Goal: Transaction & Acquisition: Book appointment/travel/reservation

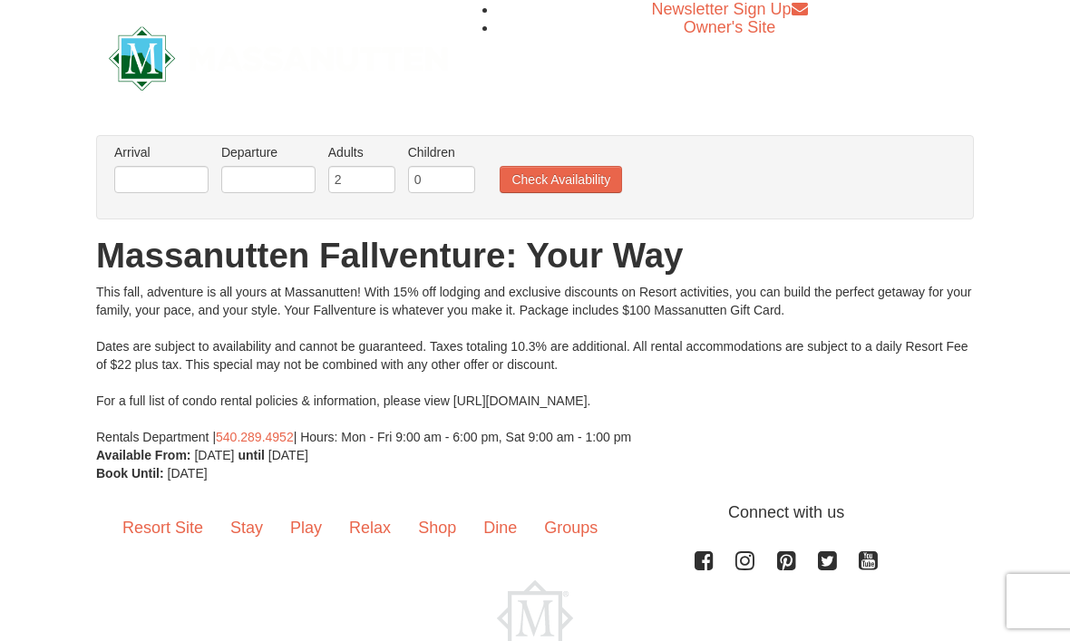
click at [169, 154] on label "Arrival Please format dates MM/DD/YYYY Please format dates MM/DD/YYYY" at bounding box center [161, 152] width 94 height 18
click at [160, 171] on input "text" at bounding box center [161, 179] width 94 height 27
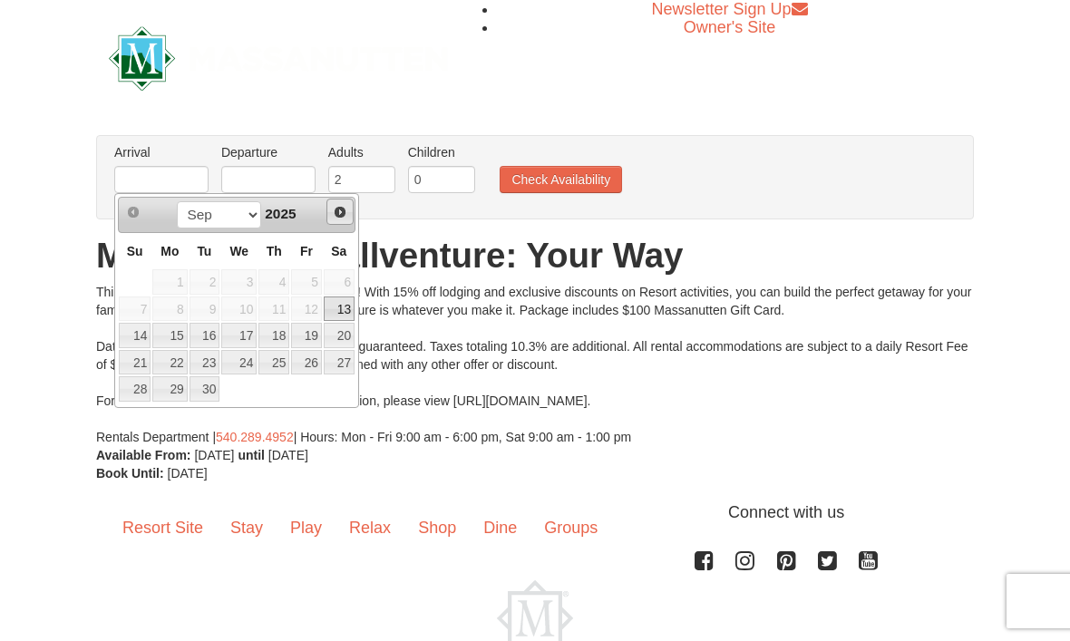
click at [341, 213] on span "Next" at bounding box center [340, 212] width 15 height 15
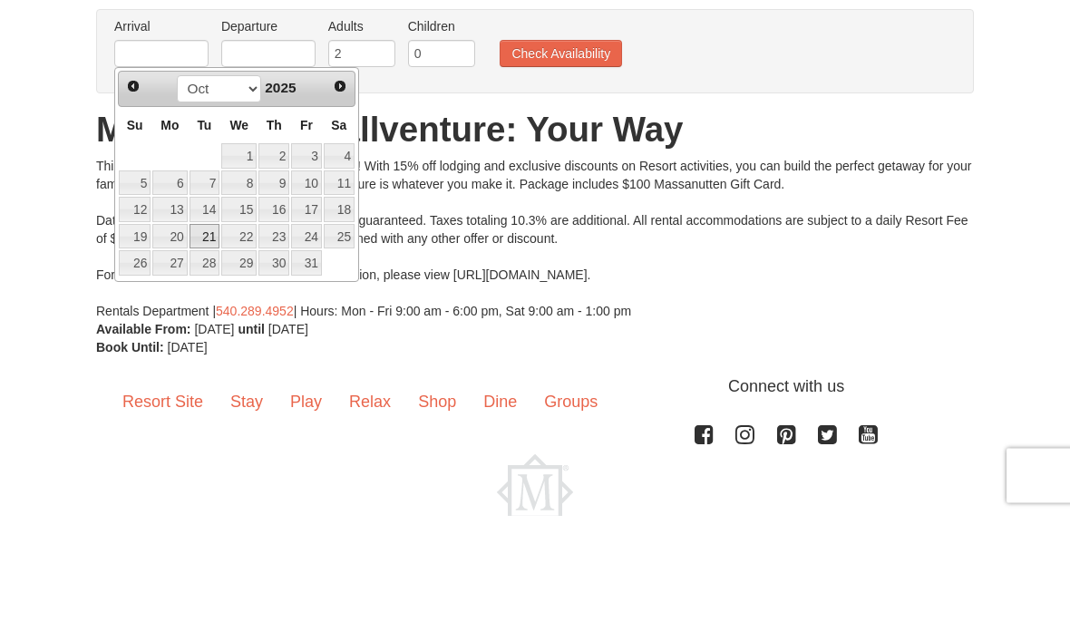
click at [210, 350] on link "21" at bounding box center [204, 362] width 31 height 25
type input "[DATE]"
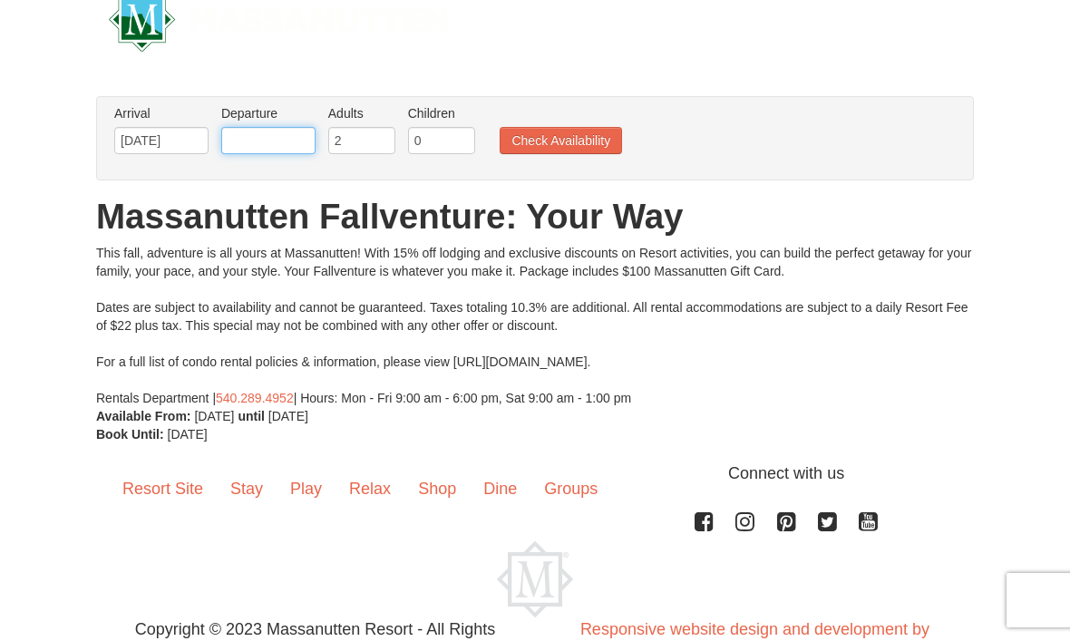
click at [285, 134] on input "text" at bounding box center [268, 141] width 94 height 27
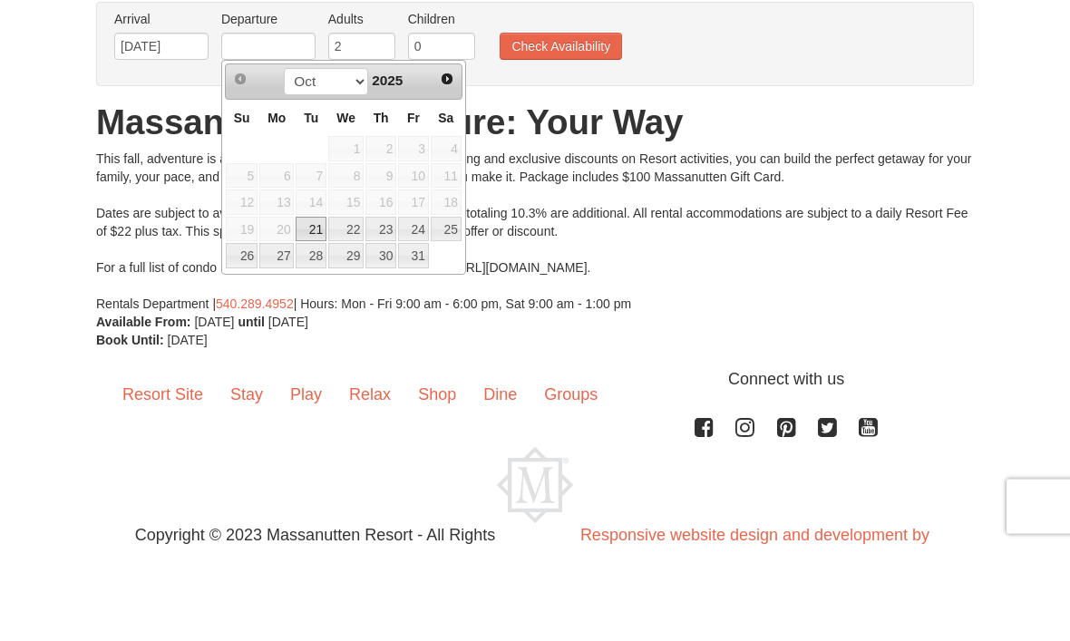
click at [396, 312] on link "23" at bounding box center [380, 324] width 31 height 25
type input "[DATE]"
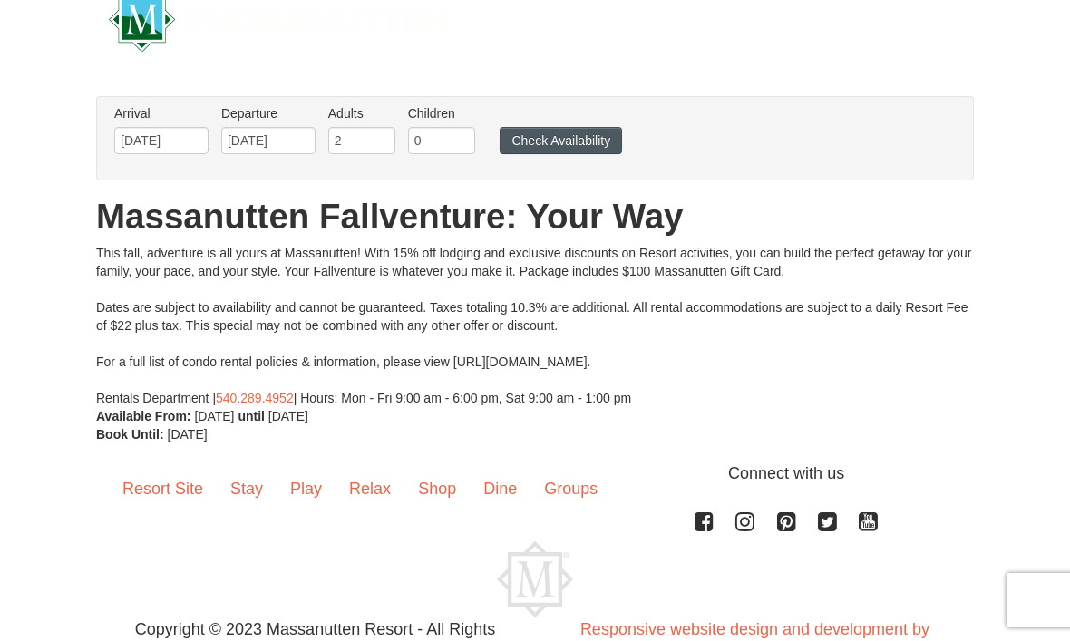
click at [579, 142] on button "Check Availability" at bounding box center [560, 141] width 122 height 27
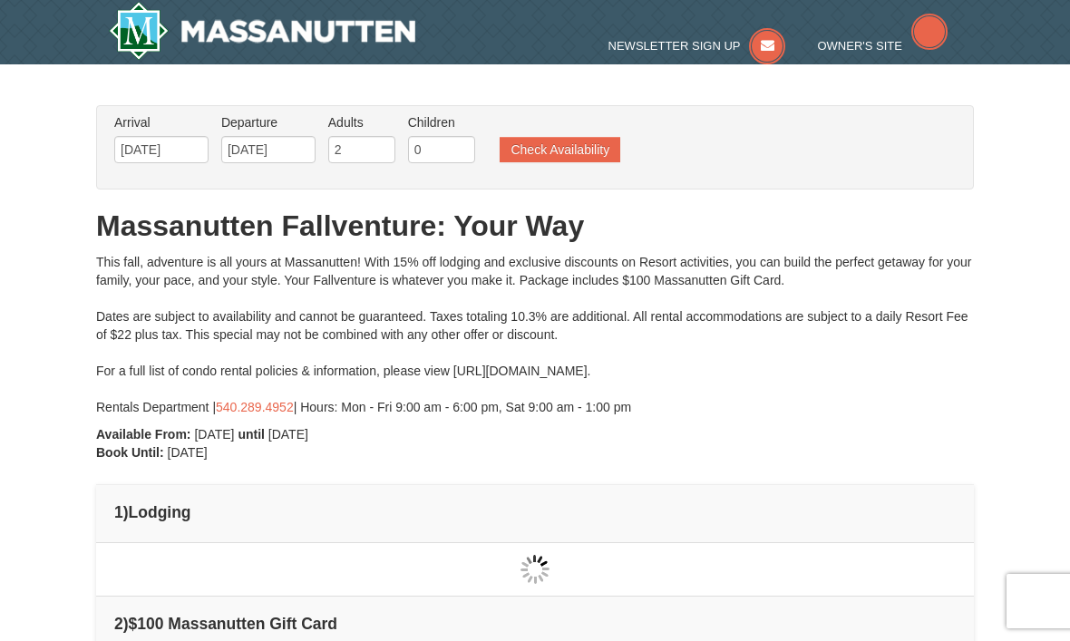
type input "[DATE]"
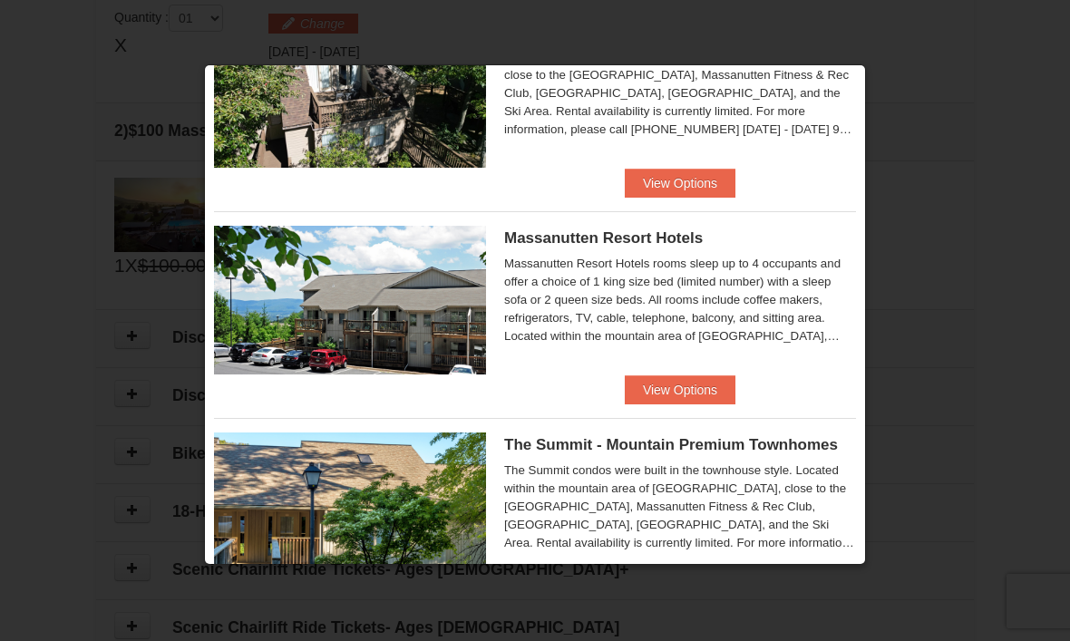
scroll to position [516, 0]
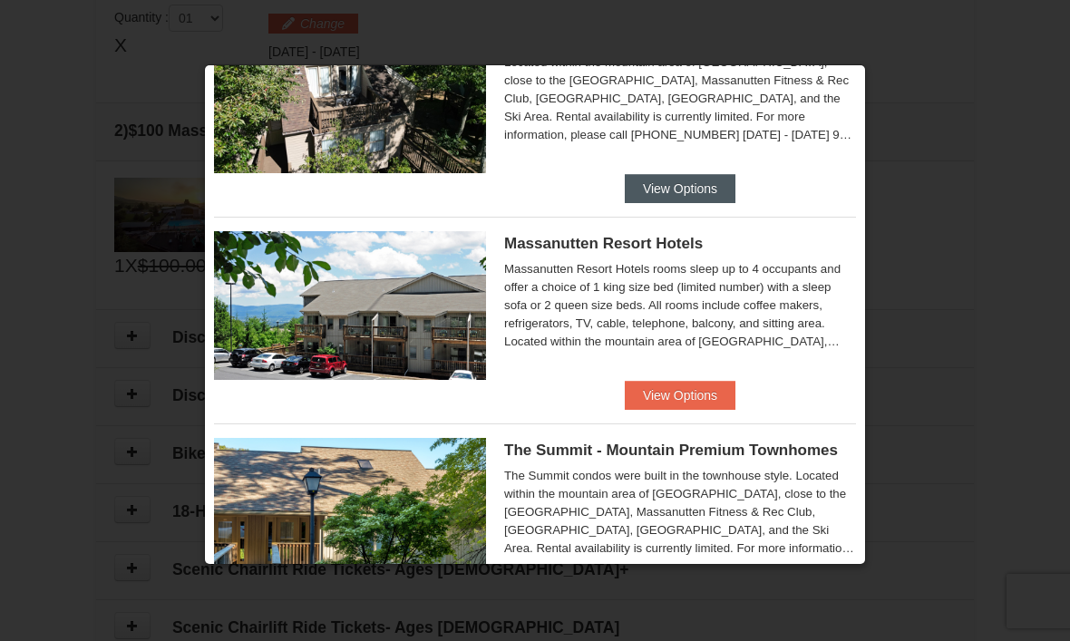
click at [707, 192] on button "View Options" at bounding box center [680, 188] width 111 height 29
